Goal: Communication & Community: Answer question/provide support

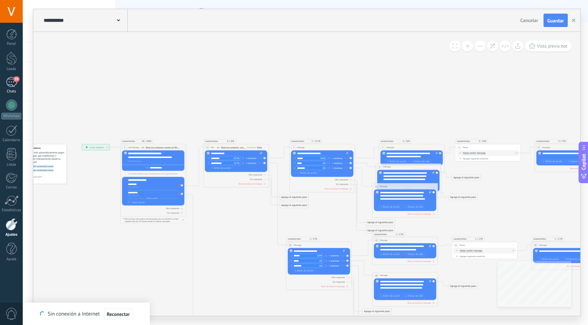
click at [8, 83] on div "39" at bounding box center [11, 82] width 11 height 10
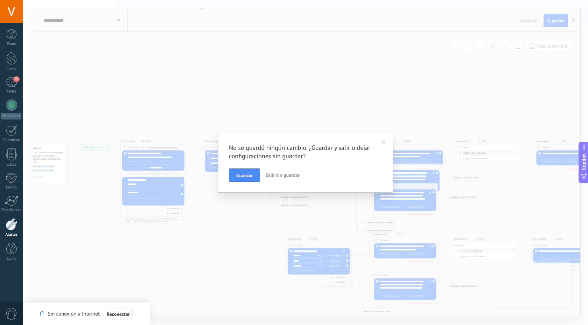
click at [286, 173] on span "Salir sin guardar" at bounding box center [282, 175] width 34 height 6
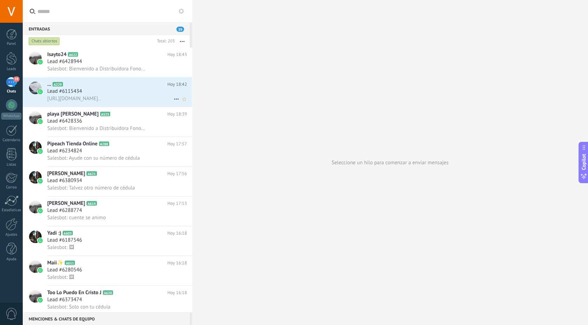
click at [149, 94] on div "Lead #6115434" at bounding box center [117, 91] width 140 height 7
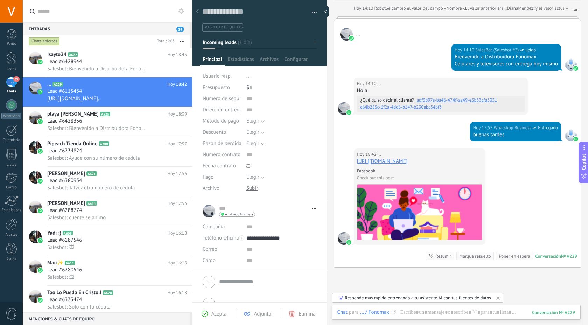
scroll to position [348, 0]
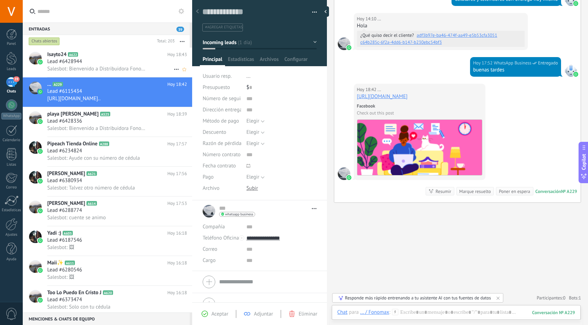
click at [149, 67] on div "Salesbot: Bienvenido a Distribuidora Fonomax Celulares y televisores con entreg…" at bounding box center [117, 68] width 140 height 7
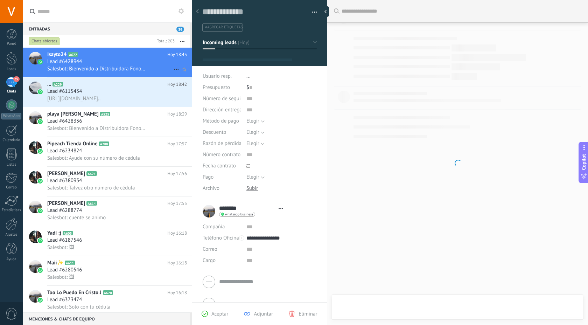
type textarea "**********"
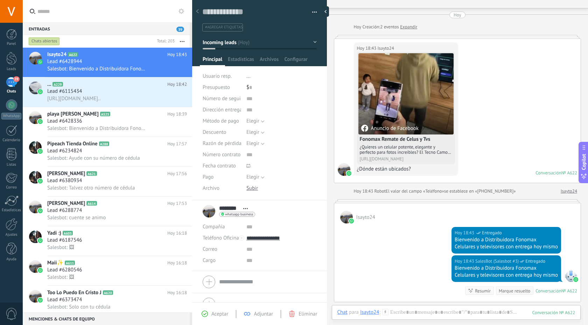
scroll to position [113, 0]
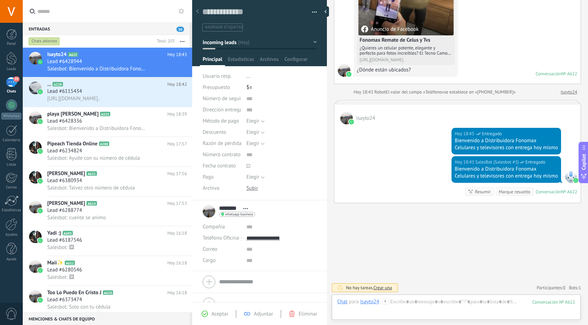
click at [180, 30] on span "39" at bounding box center [180, 29] width 8 height 5
click at [363, 101] on div at bounding box center [457, 102] width 247 height 4
click at [565, 116] on div "Isayto24" at bounding box center [457, 114] width 246 height 20
click at [555, 100] on div at bounding box center [457, 102] width 247 height 4
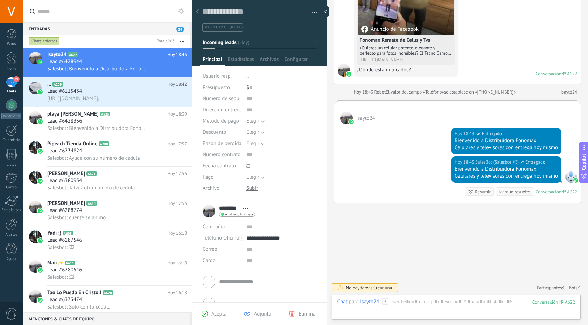
click at [555, 100] on div at bounding box center [457, 102] width 247 height 4
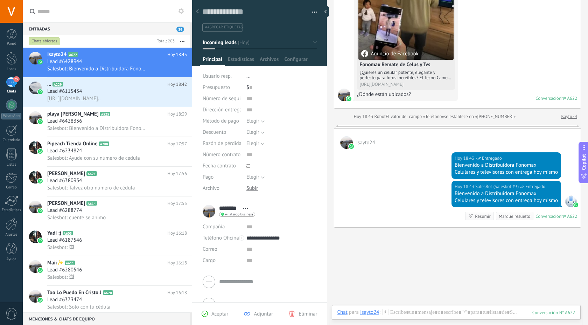
scroll to position [90, 0]
